Goal: Information Seeking & Learning: Learn about a topic

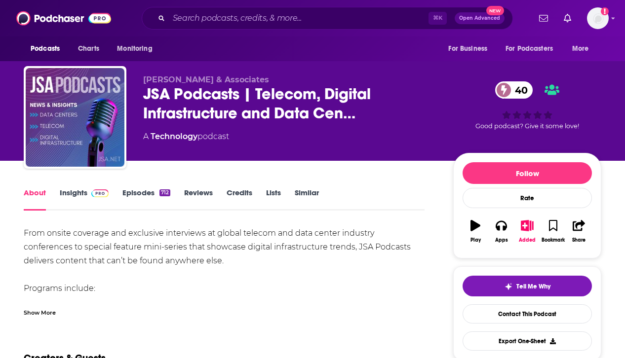
click at [74, 190] on link "Insights" at bounding box center [84, 199] width 49 height 23
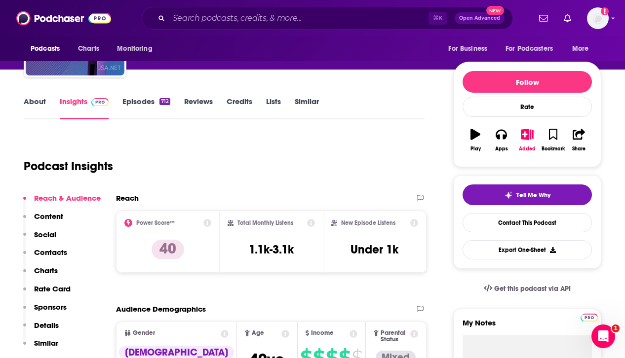
scroll to position [80, 0]
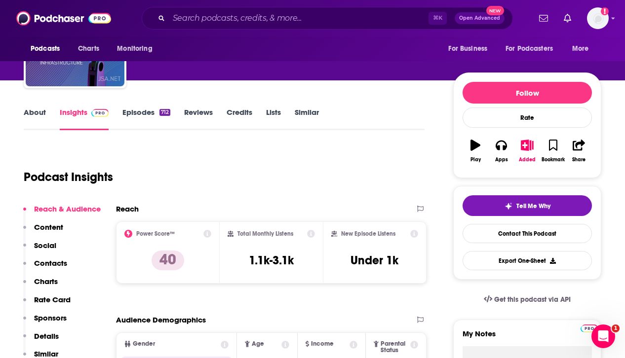
click at [41, 110] on link "About" at bounding box center [35, 119] width 22 height 23
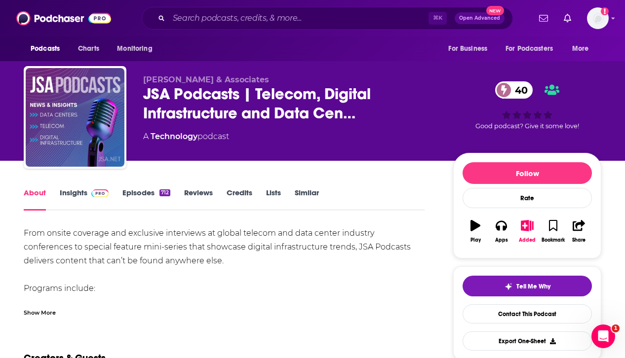
click at [76, 191] on link "Insights" at bounding box center [84, 199] width 49 height 23
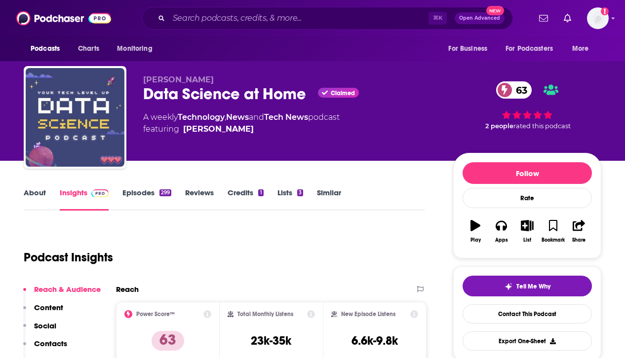
click at [32, 193] on link "About" at bounding box center [35, 199] width 22 height 23
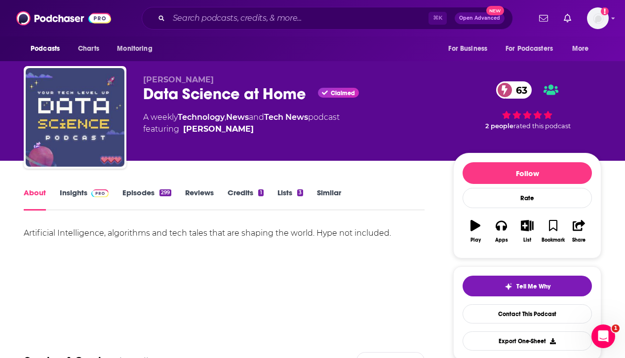
click at [78, 192] on link "Insights" at bounding box center [84, 199] width 49 height 23
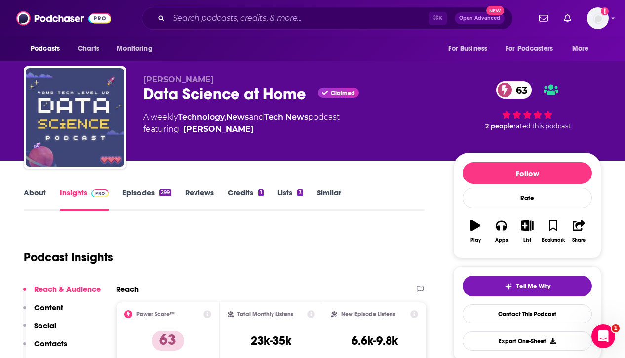
click at [43, 193] on link "About" at bounding box center [35, 199] width 22 height 23
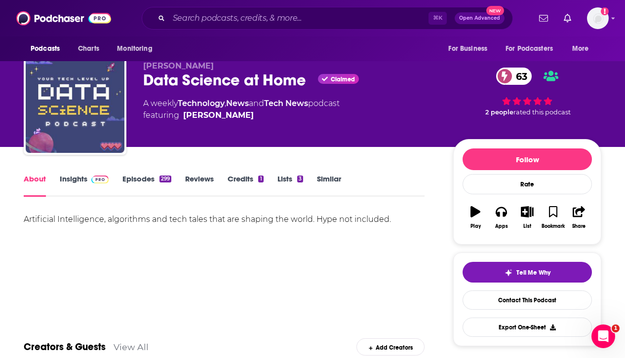
scroll to position [13, 0]
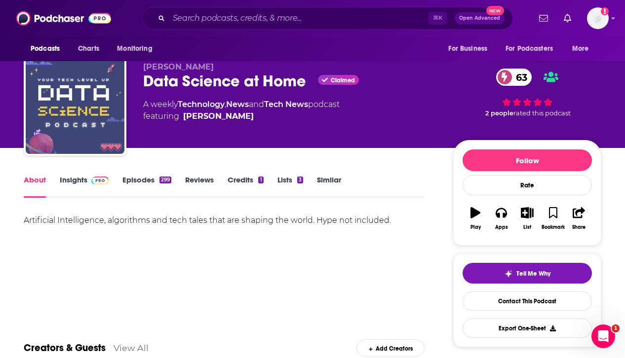
click at [69, 179] on link "Insights" at bounding box center [84, 186] width 49 height 23
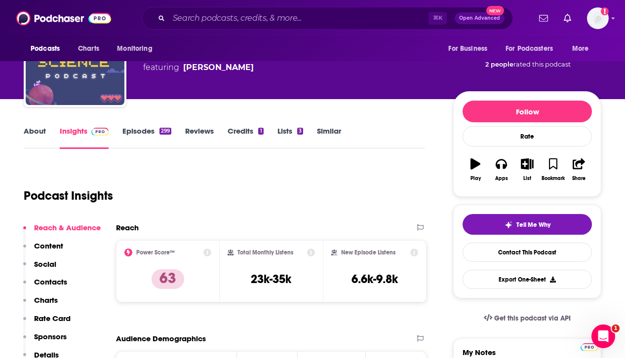
scroll to position [14, 0]
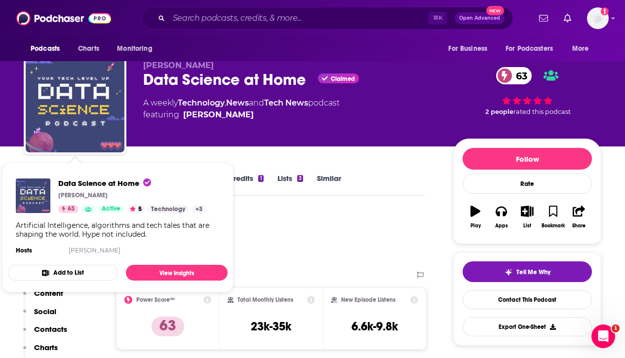
click at [32, 167] on span "Data Science at Home Francesco Gadaleta 63 Active 5 Technology + 3 Artificial I…" at bounding box center [118, 228] width 220 height 130
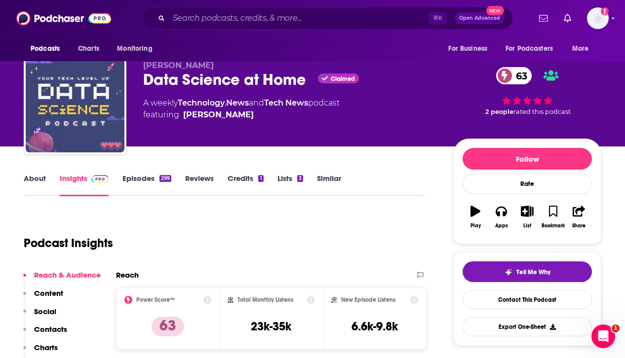
click at [33, 178] on link "About" at bounding box center [35, 185] width 22 height 23
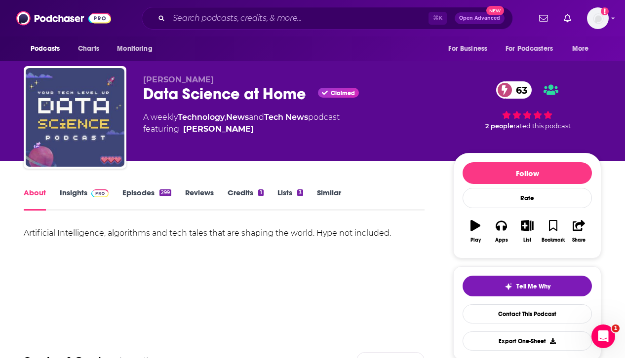
click at [247, 192] on link "Credits 1" at bounding box center [246, 199] width 36 height 23
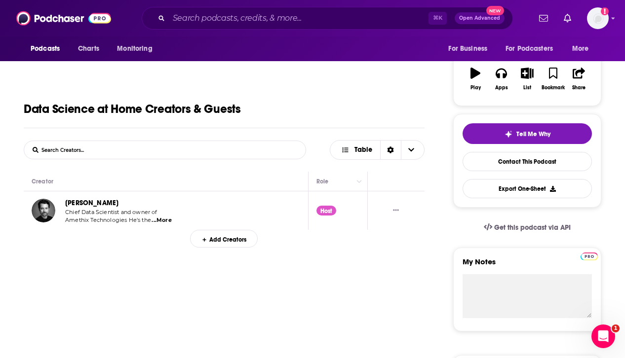
scroll to position [154, 0]
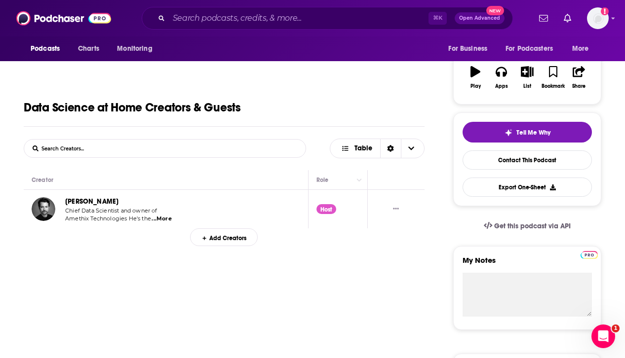
click at [162, 219] on span "...More" at bounding box center [162, 219] width 20 height 8
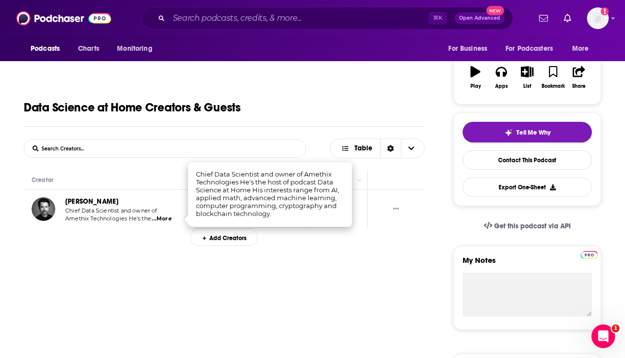
click at [271, 244] on div "Add Creators" at bounding box center [224, 237] width 401 height 17
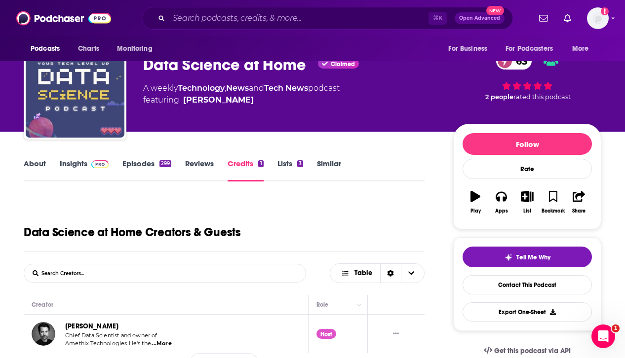
scroll to position [28, 0]
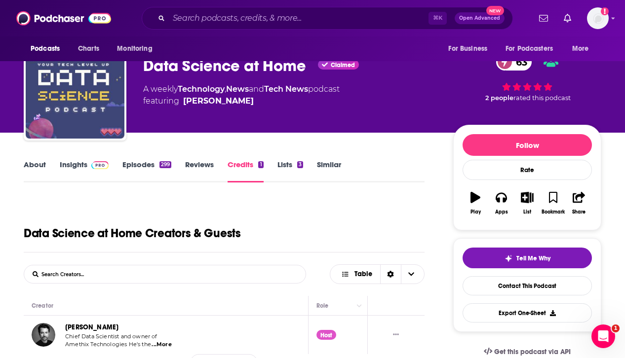
click at [192, 160] on link "Reviews" at bounding box center [199, 171] width 29 height 23
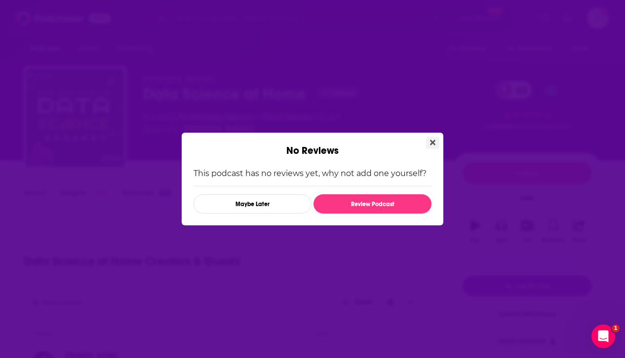
click at [426, 138] on button "Close" at bounding box center [432, 143] width 13 height 12
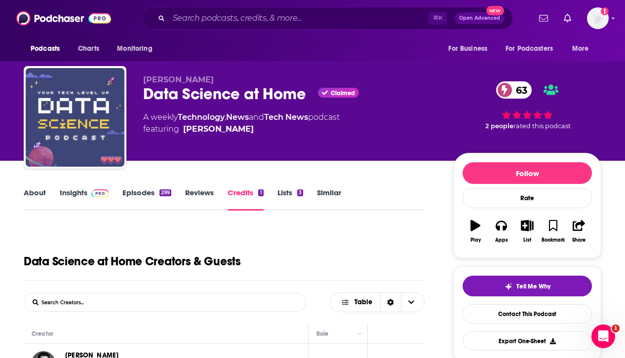
click at [138, 195] on link "Episodes 299" at bounding box center [146, 199] width 49 height 23
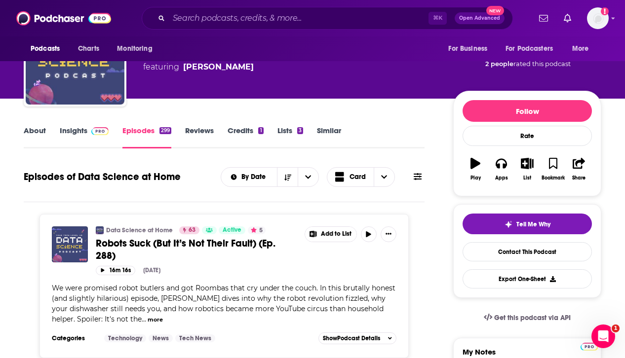
scroll to position [49, 0]
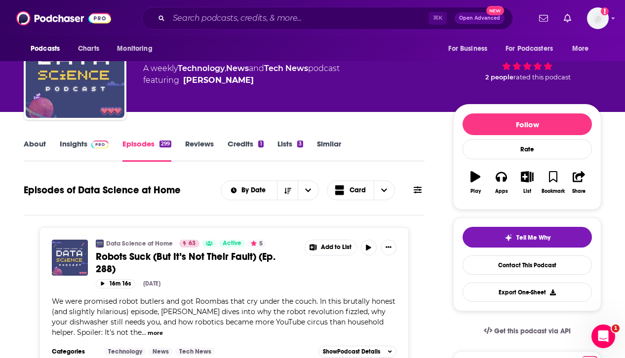
click at [85, 143] on link "Insights" at bounding box center [84, 150] width 49 height 23
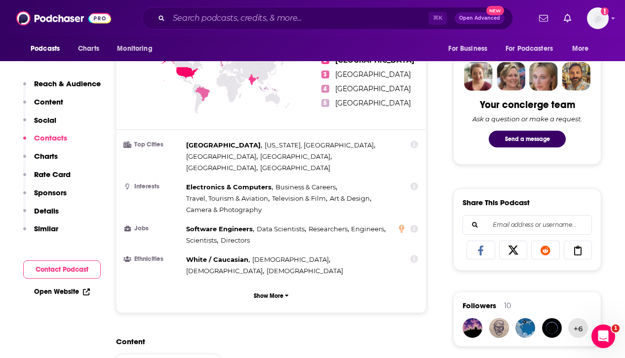
scroll to position [309, 0]
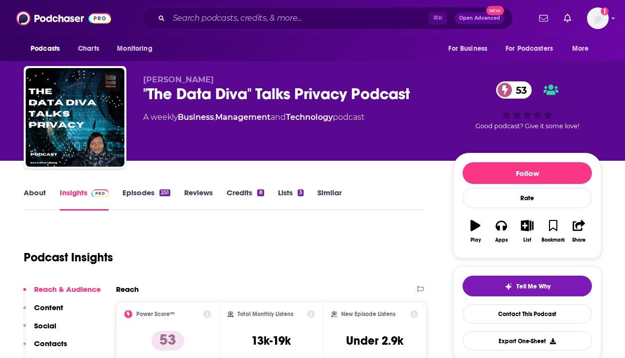
click at [29, 200] on link "About" at bounding box center [35, 199] width 22 height 23
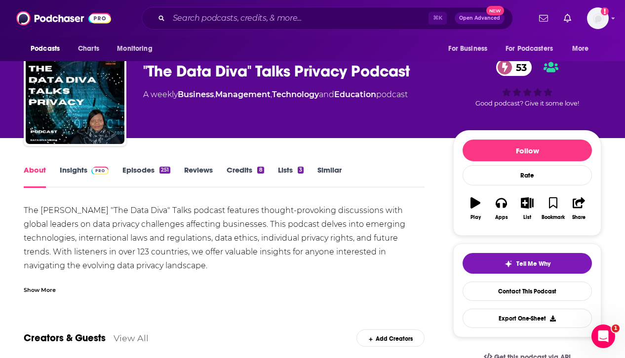
scroll to position [111, 0]
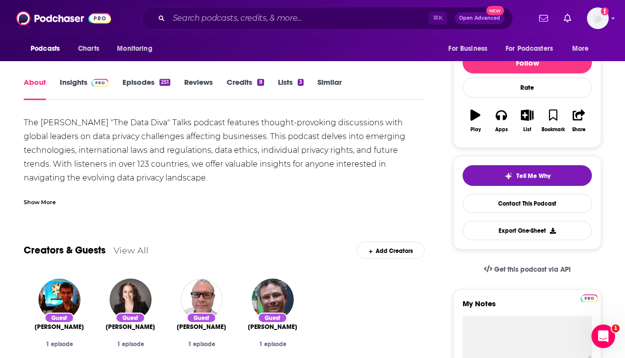
click at [75, 86] on link "Insights" at bounding box center [84, 88] width 49 height 23
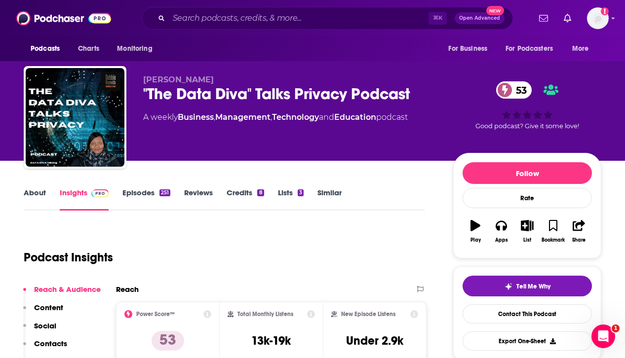
click at [385, 231] on div "Podcast Insights" at bounding box center [220, 252] width 393 height 50
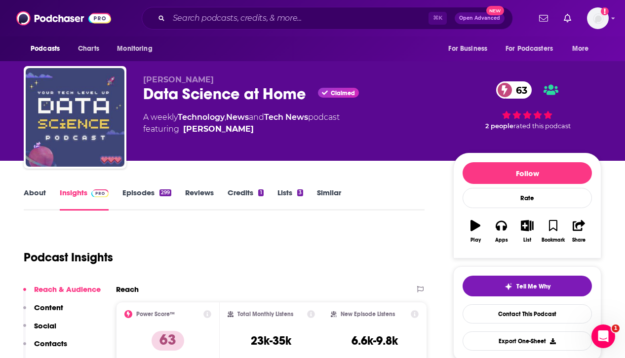
click at [236, 191] on link "Credits 1" at bounding box center [246, 199] width 36 height 23
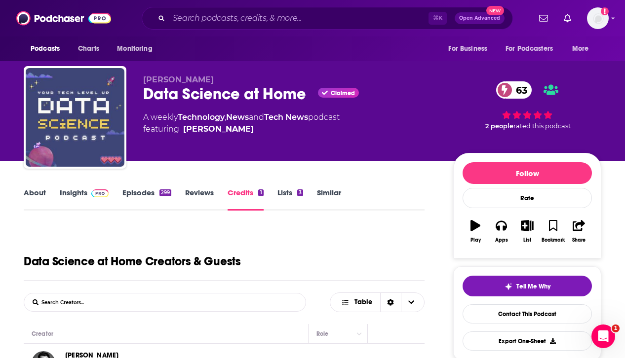
click at [282, 193] on link "Lists 3" at bounding box center [290, 199] width 26 height 23
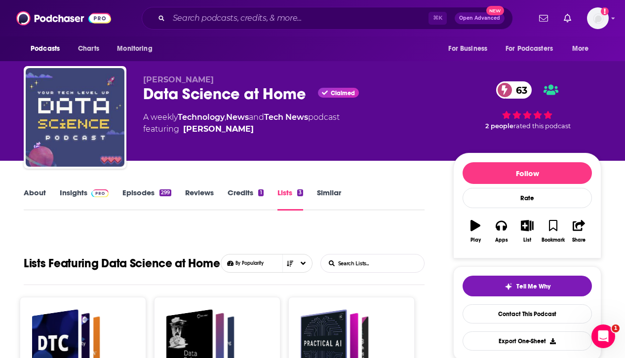
click at [340, 190] on link "Similar" at bounding box center [329, 199] width 24 height 23
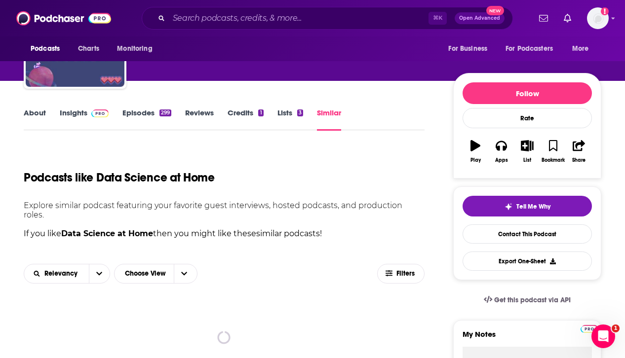
scroll to position [106, 0]
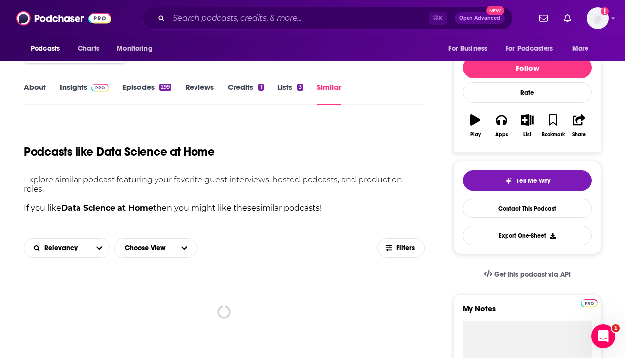
click at [147, 93] on link "Episodes 299" at bounding box center [146, 93] width 49 height 23
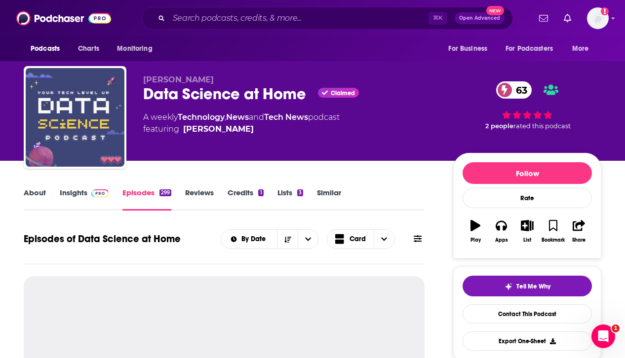
click at [89, 194] on span at bounding box center [97, 192] width 21 height 9
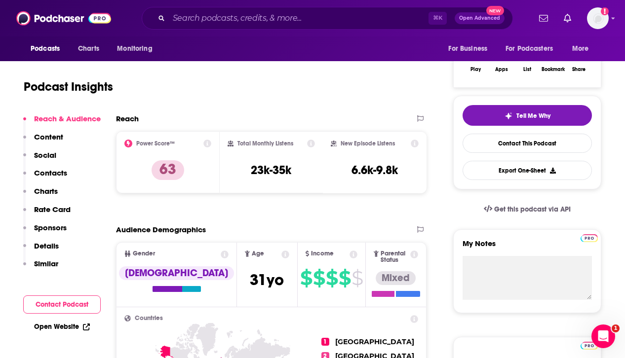
scroll to position [170, 0]
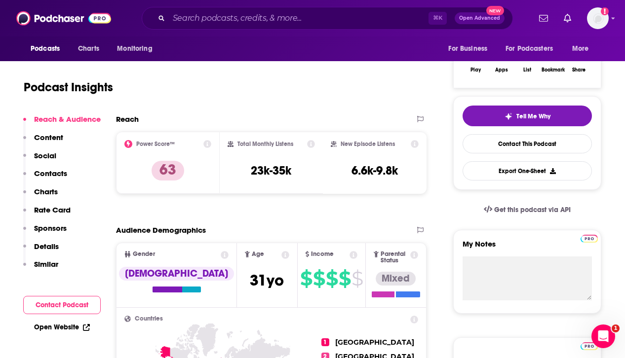
click at [49, 216] on button "Rate Card" at bounding box center [46, 214] width 47 height 18
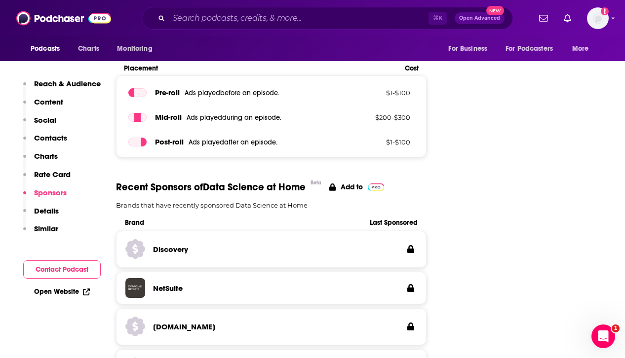
scroll to position [1398, 0]
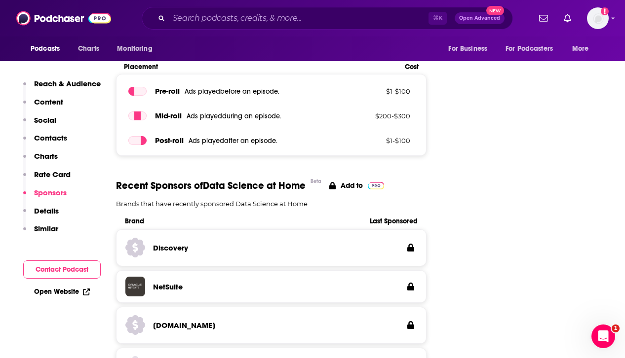
click at [55, 174] on p "Rate Card" at bounding box center [52, 174] width 37 height 9
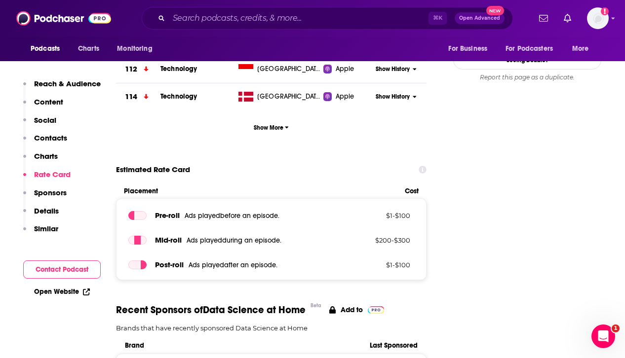
click at [51, 139] on p "Contacts" at bounding box center [50, 137] width 33 height 9
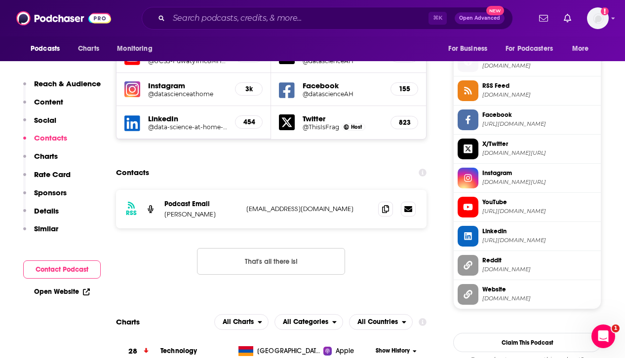
click at [47, 118] on p "Social" at bounding box center [45, 120] width 22 height 9
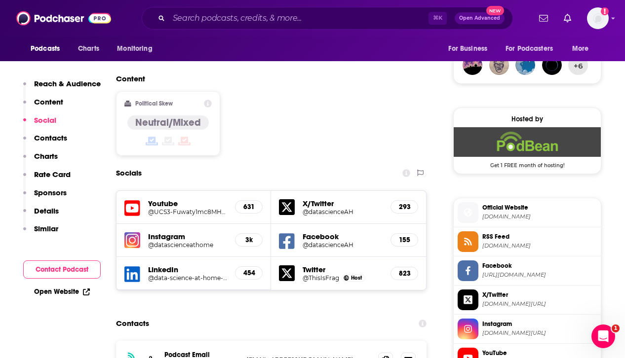
click at [53, 104] on p "Content" at bounding box center [48, 101] width 29 height 9
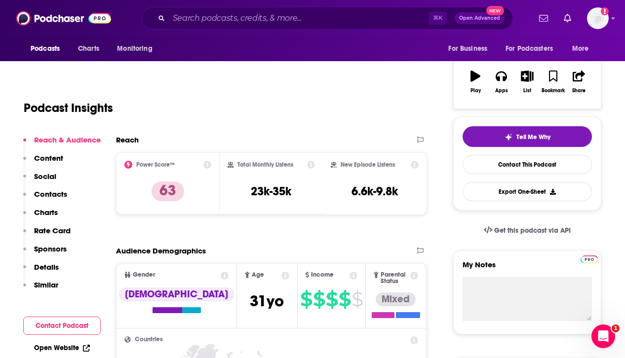
scroll to position [0, 0]
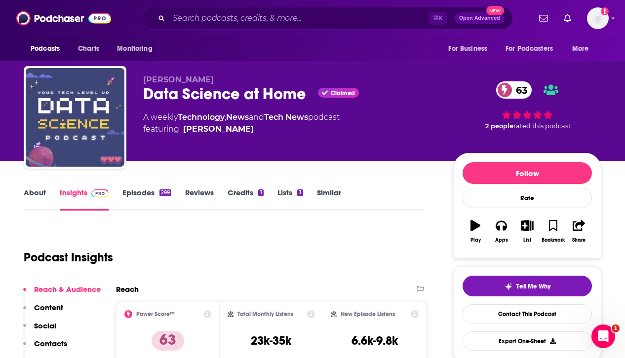
click at [131, 195] on link "Episodes 299" at bounding box center [146, 199] width 49 height 23
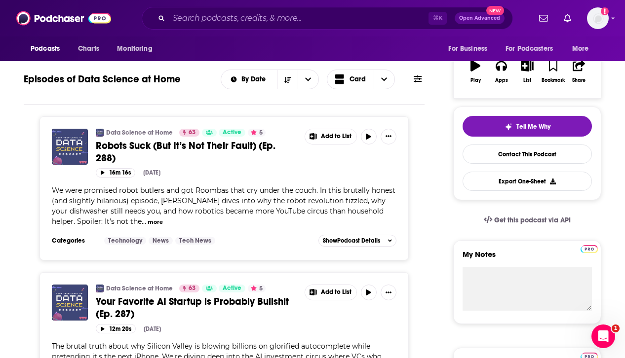
scroll to position [47, 0]
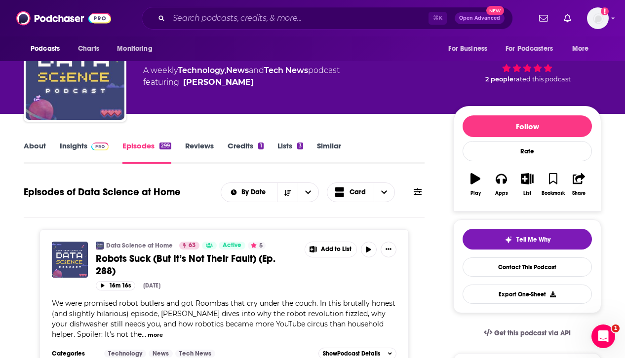
click at [33, 147] on link "About" at bounding box center [35, 152] width 22 height 23
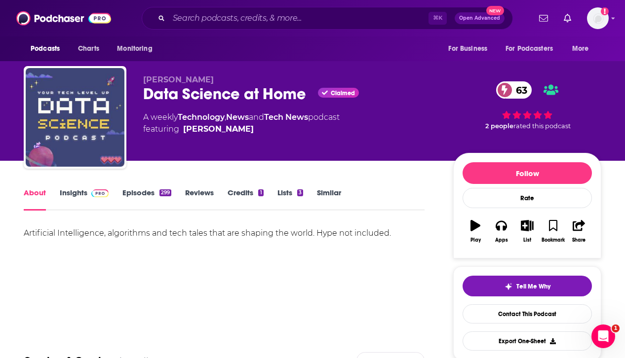
click at [65, 193] on link "Insights" at bounding box center [84, 199] width 49 height 23
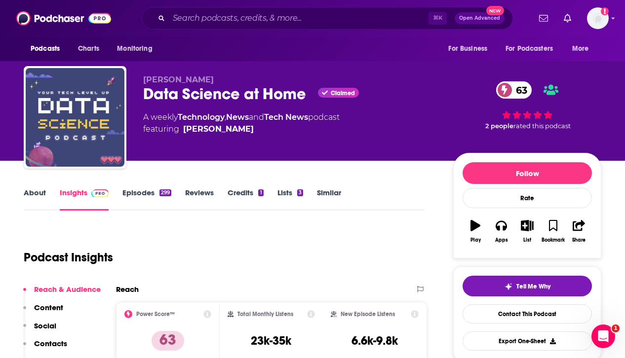
click at [243, 195] on link "Credits 1" at bounding box center [246, 199] width 36 height 23
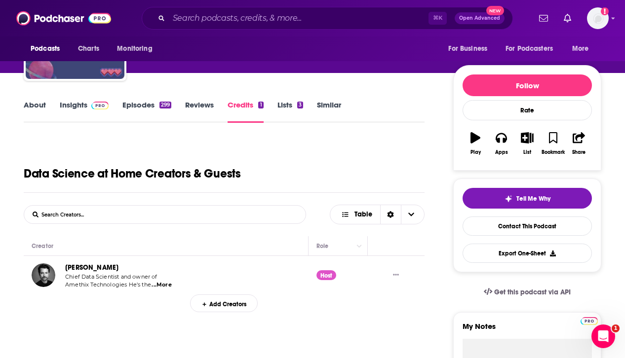
scroll to position [88, 0]
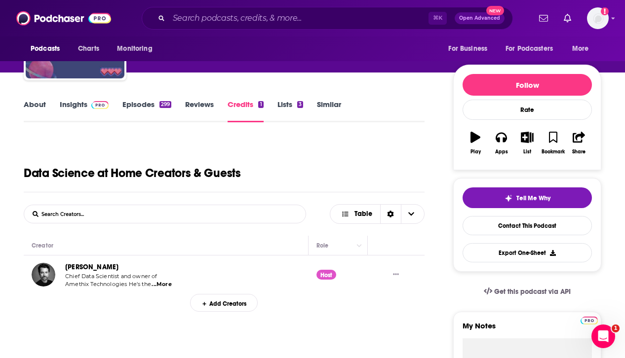
click at [287, 106] on link "Lists 3" at bounding box center [290, 111] width 26 height 23
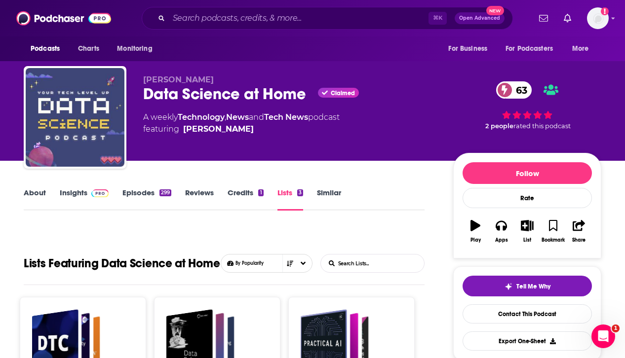
click at [193, 192] on link "Reviews" at bounding box center [199, 199] width 29 height 23
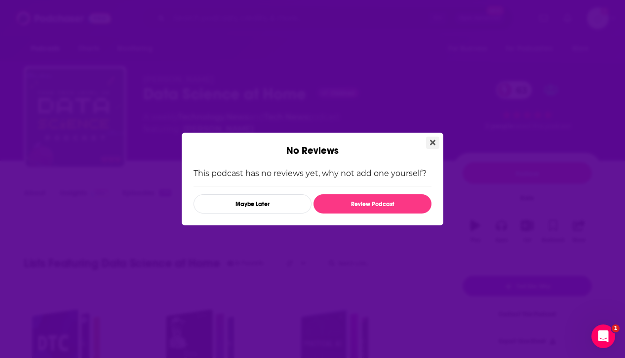
click at [426, 140] on button "Close" at bounding box center [432, 143] width 13 height 12
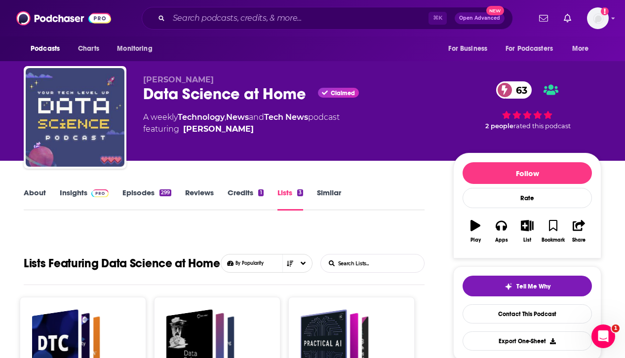
click at [149, 196] on link "Episodes 299" at bounding box center [146, 199] width 49 height 23
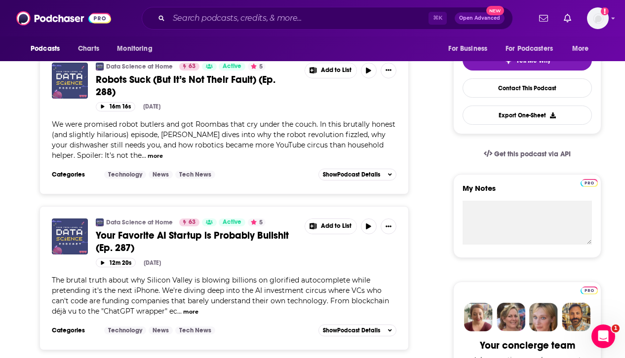
scroll to position [45, 0]
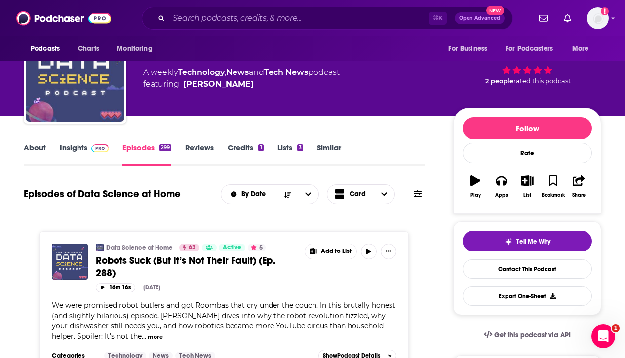
click at [81, 148] on link "Insights" at bounding box center [84, 154] width 49 height 23
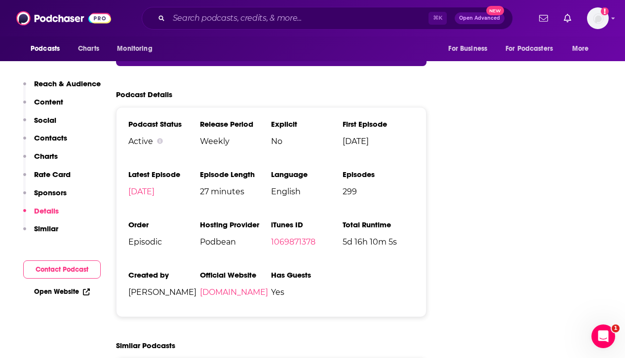
scroll to position [1809, 0]
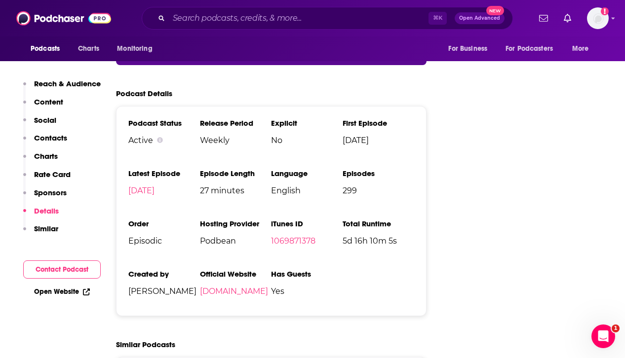
click at [75, 292] on link "Open Website" at bounding box center [62, 292] width 56 height 8
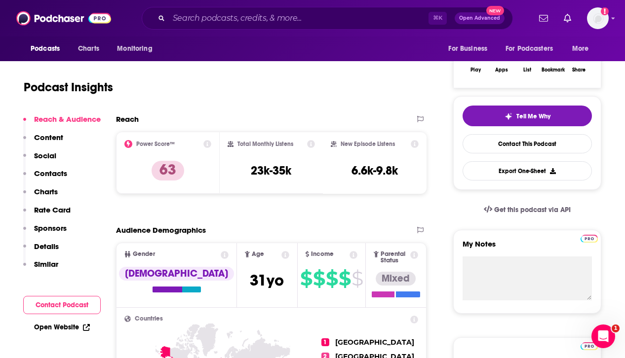
scroll to position [0, 0]
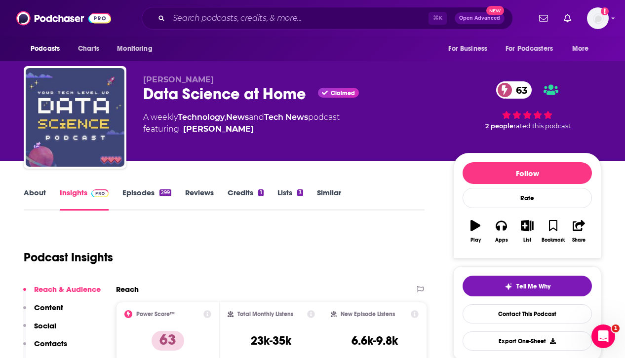
click at [39, 187] on div "About Insights Episodes 299 Reviews Credits 1 Lists 3 Similar" at bounding box center [224, 199] width 401 height 24
click at [29, 193] on link "About" at bounding box center [35, 199] width 22 height 23
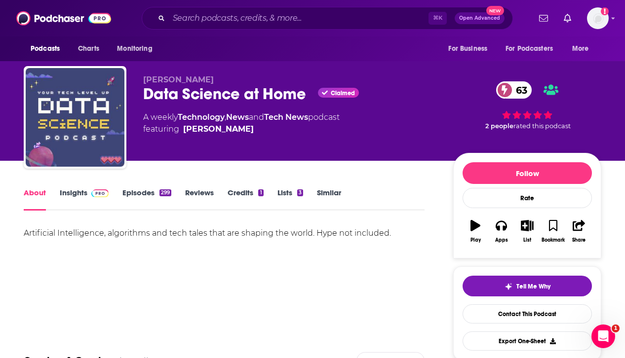
click at [86, 201] on link "Insights" at bounding box center [84, 199] width 49 height 23
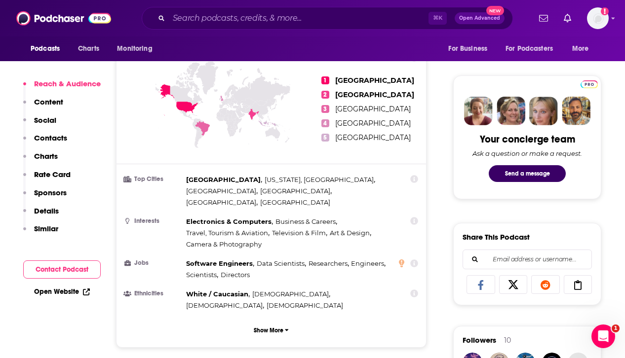
scroll to position [433, 0]
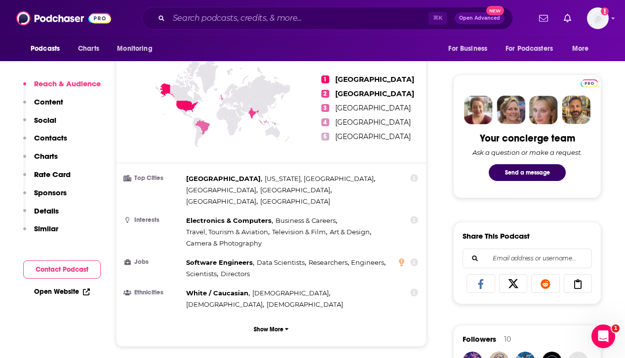
click at [54, 193] on p "Sponsors" at bounding box center [50, 192] width 33 height 9
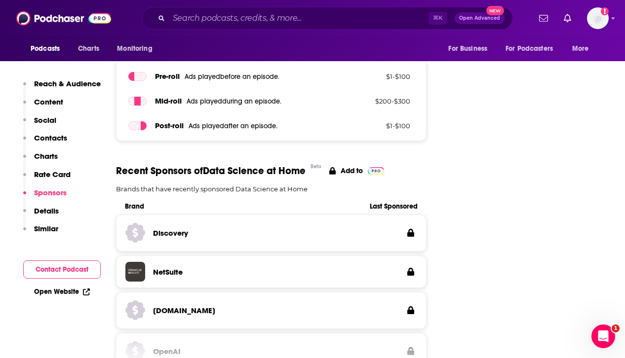
scroll to position [1417, 0]
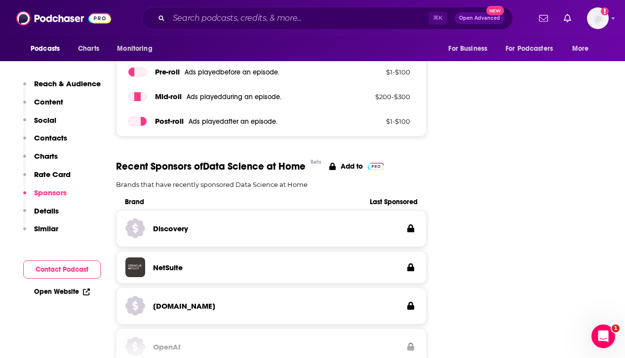
click at [53, 208] on p "Details" at bounding box center [46, 210] width 25 height 9
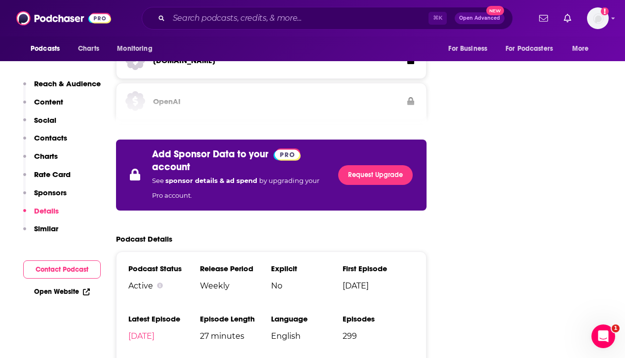
scroll to position [1664, 0]
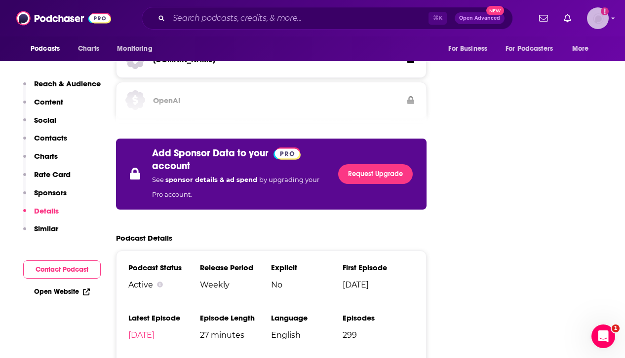
click at [601, 18] on img "Logged in as systemsteam" at bounding box center [598, 18] width 22 height 22
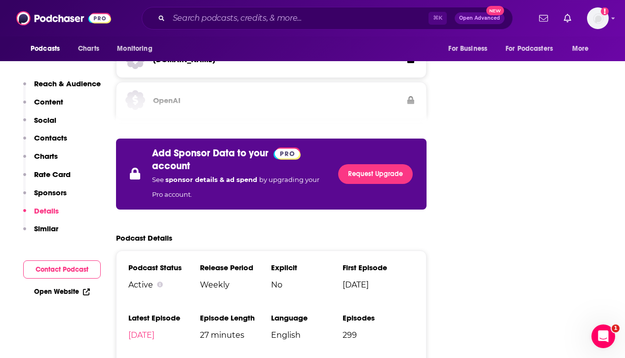
click at [52, 102] on p "Content" at bounding box center [48, 101] width 29 height 9
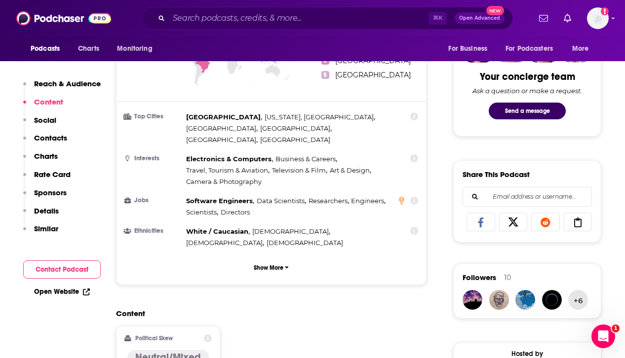
scroll to position [493, 0]
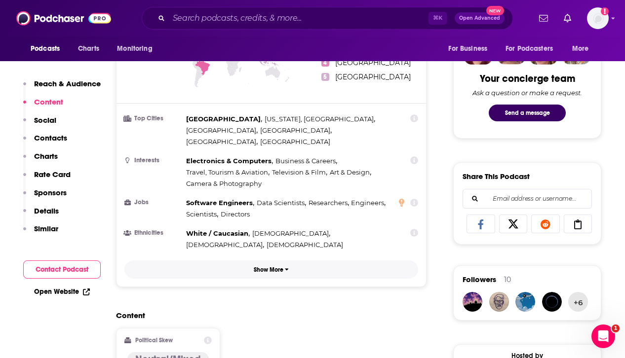
click at [272, 267] on p "Show More" at bounding box center [269, 270] width 30 height 7
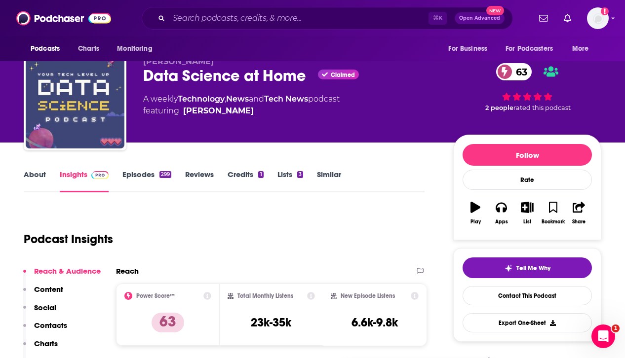
scroll to position [0, 0]
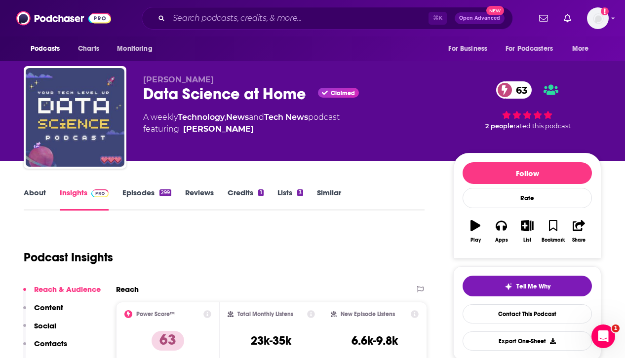
click at [136, 194] on link "Episodes 299" at bounding box center [146, 199] width 49 height 23
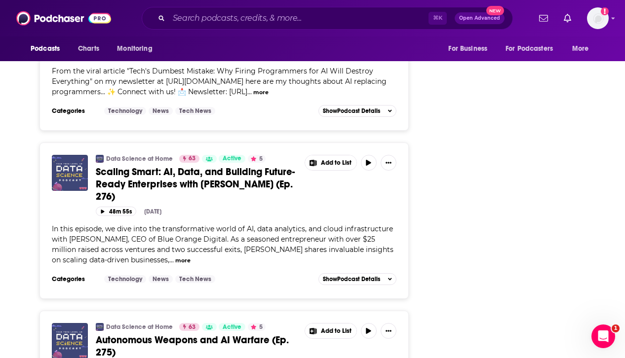
scroll to position [2207, 0]
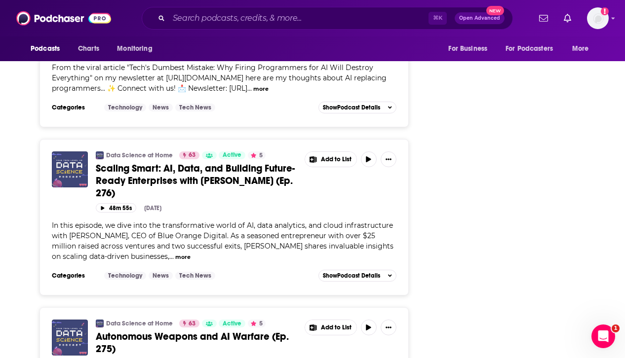
click at [210, 199] on span "Scaling Smart: AI, Data, and Building Future-Ready Enterprises with [PERSON_NAM…" at bounding box center [195, 180] width 199 height 37
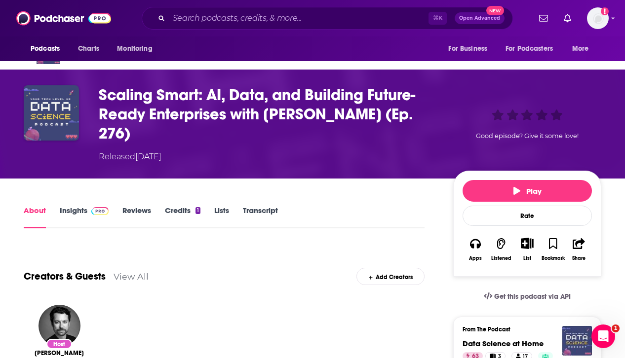
scroll to position [35, 0]
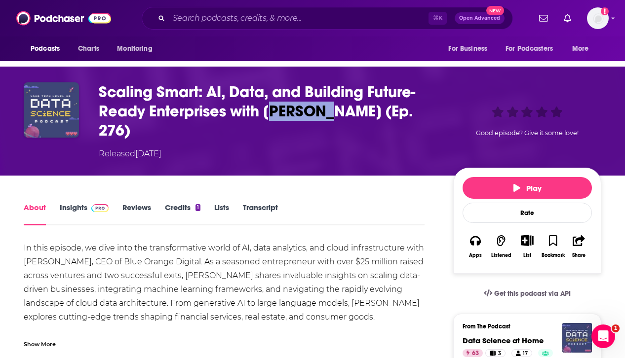
drag, startPoint x: 274, startPoint y: 110, endPoint x: 325, endPoint y: 111, distance: 50.4
click at [325, 111] on h1 "Scaling Smart: AI, Data, and Building Future-Ready Enterprises with [PERSON_NAM…" at bounding box center [268, 111] width 339 height 58
drag, startPoint x: 267, startPoint y: 108, endPoint x: 370, endPoint y: 109, distance: 102.7
click at [370, 109] on h1 "Scaling Smart: AI, Data, and Building Future-Ready Enterprises with [PERSON_NAM…" at bounding box center [268, 111] width 339 height 58
copy h1 "Josh Miramant"
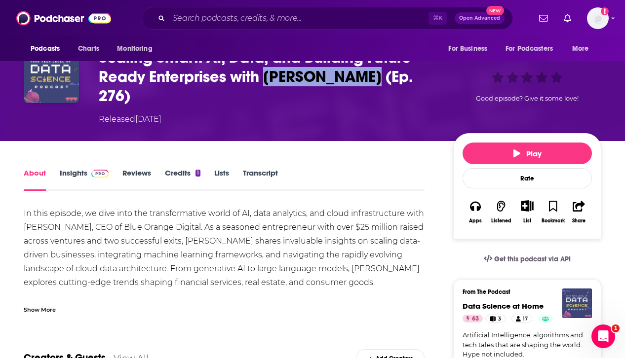
scroll to position [68, 0]
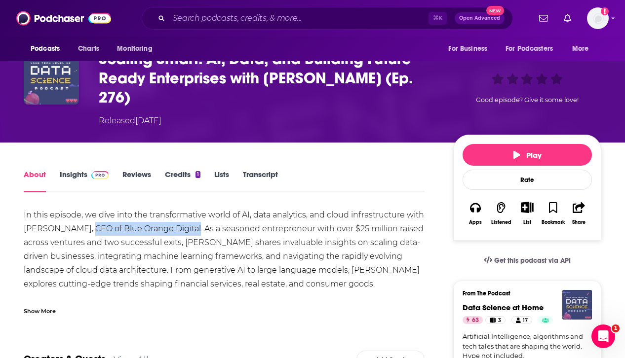
drag, startPoint x: 107, startPoint y: 228, endPoint x: 211, endPoint y: 231, distance: 104.2
click at [211, 231] on div "In this episode, we dive into the transformative world of AI, data analytics, a…" at bounding box center [224, 318] width 401 height 221
copy div "CEO of Blue Orange Digital"
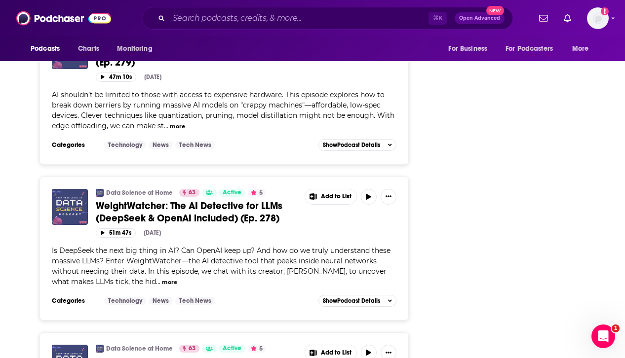
scroll to position [1862, 0]
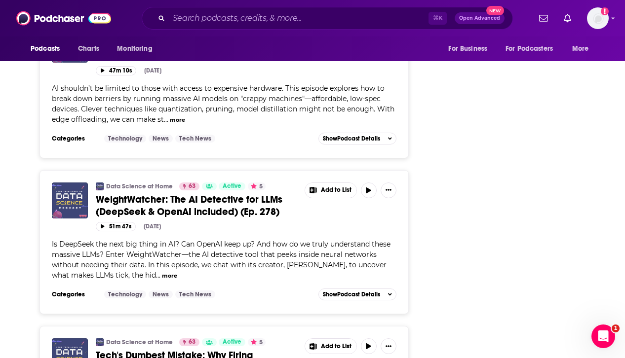
click at [170, 280] on button "more" at bounding box center [169, 276] width 15 height 8
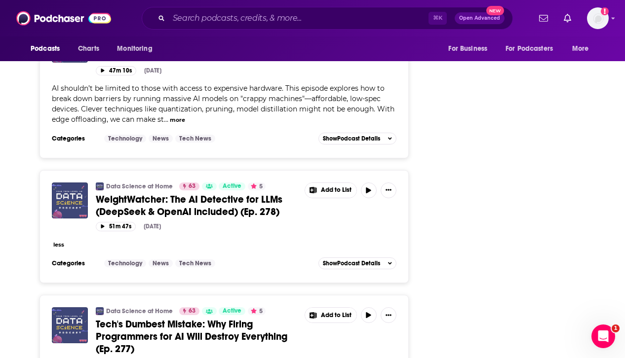
click at [207, 245] on div "Data Science at Home 63 Active 5 WeightWatcher: The AI Detective for LLMs (Deep…" at bounding box center [224, 220] width 345 height 74
click at [62, 249] on button "less" at bounding box center [58, 245] width 11 height 8
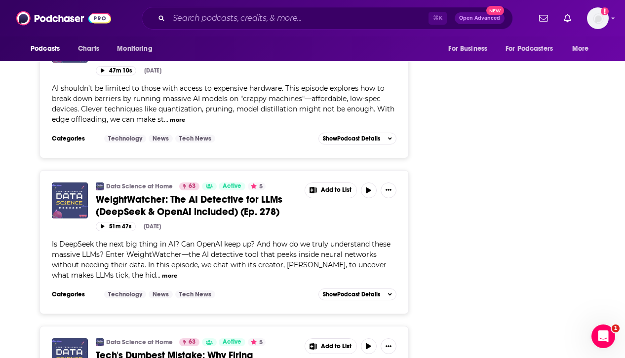
click at [172, 211] on span "WeightWatcher: The AI Detective for LLMs (DeepSeek & OpenAI included) (Ep. 278)" at bounding box center [189, 205] width 187 height 25
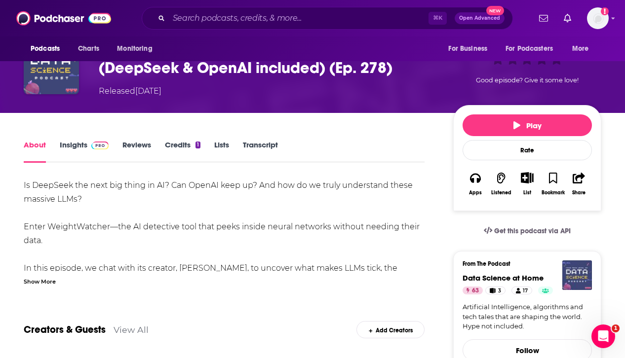
scroll to position [81, 0]
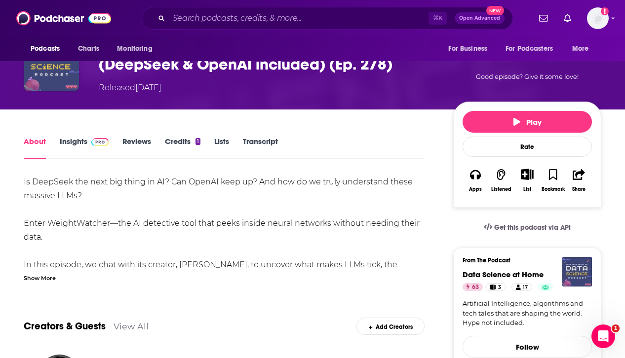
click at [34, 277] on div "Show More" at bounding box center [40, 277] width 32 height 9
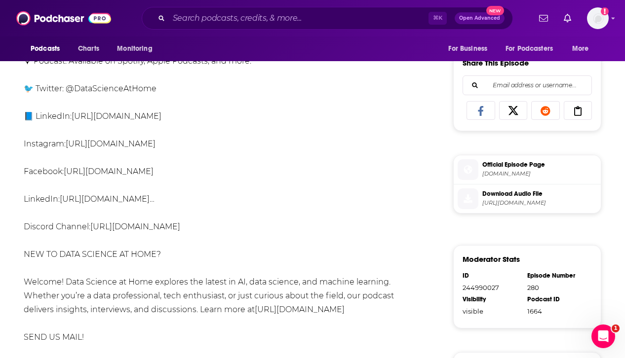
scroll to position [423, 0]
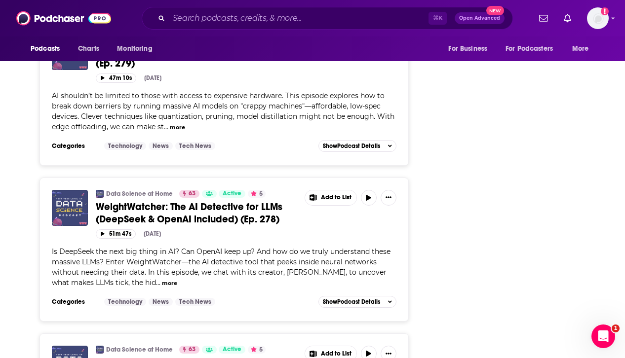
scroll to position [2127, 0]
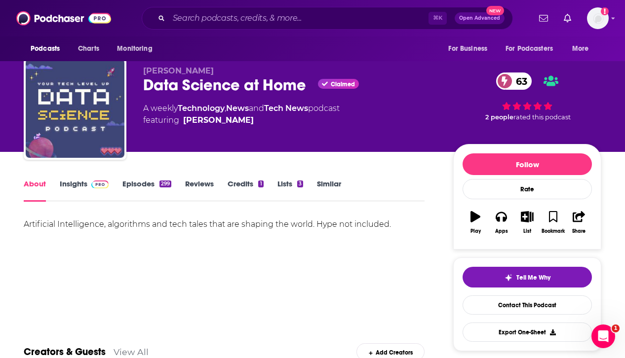
scroll to position [12, 0]
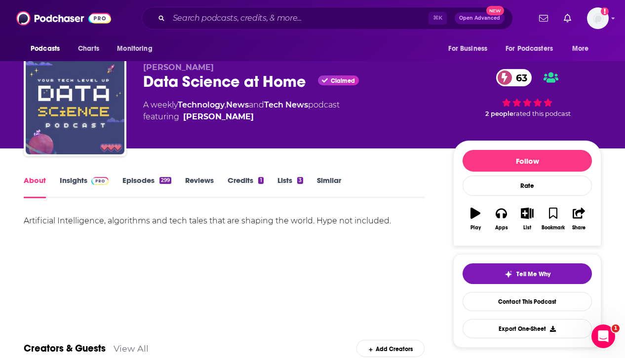
click at [81, 178] on link "Insights" at bounding box center [84, 187] width 49 height 23
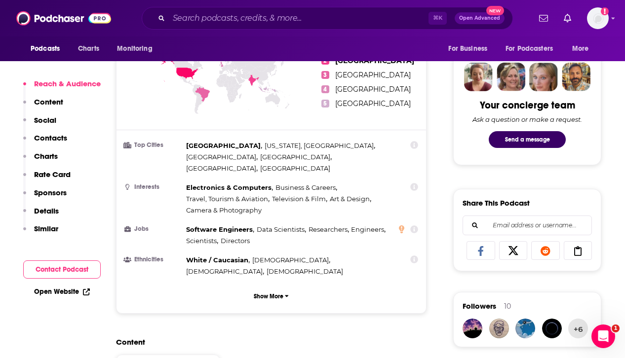
scroll to position [540, 0]
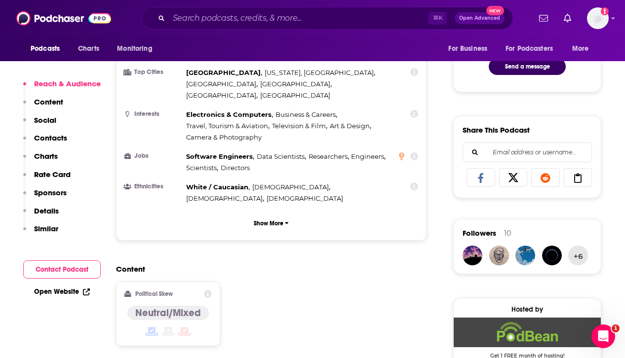
click at [51, 288] on link "Open Website" at bounding box center [62, 292] width 56 height 8
